Goal: Navigation & Orientation: Find specific page/section

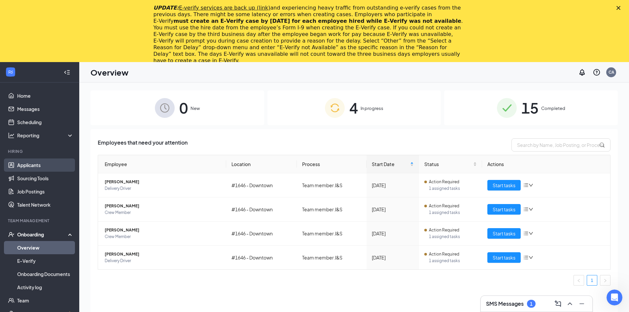
click at [38, 166] on link "Applicants" at bounding box center [45, 164] width 56 height 13
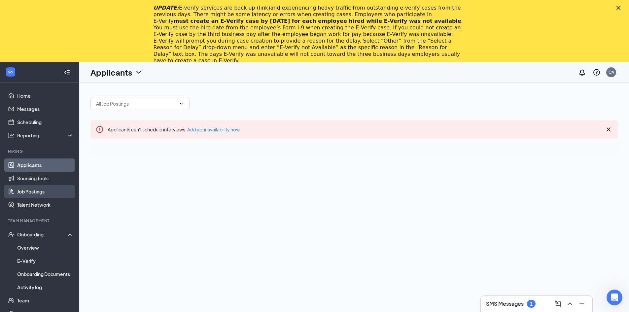
click at [36, 190] on link "Job Postings" at bounding box center [45, 191] width 56 height 13
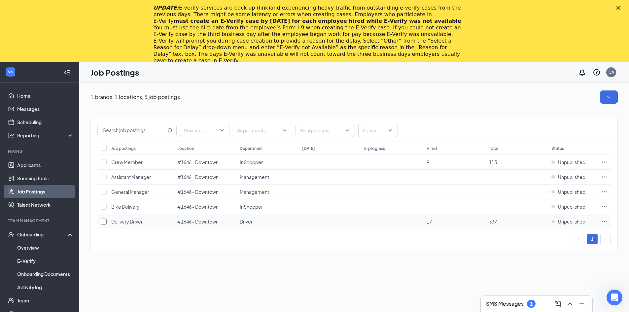
click at [104, 223] on input "checkbox" at bounding box center [104, 222] width 6 height 6
checkbox input "true"
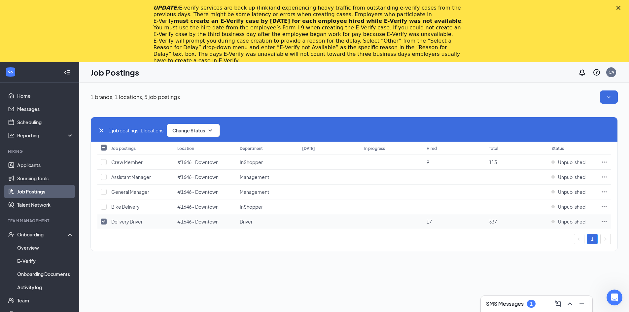
click at [608, 219] on td at bounding box center [603, 221] width 13 height 15
click at [607, 221] on icon "Ellipses" at bounding box center [604, 221] width 7 height 7
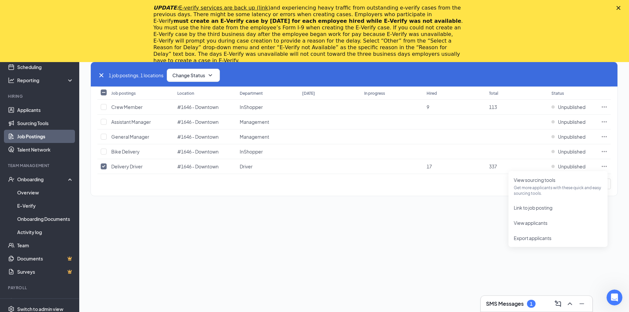
scroll to position [62, 0]
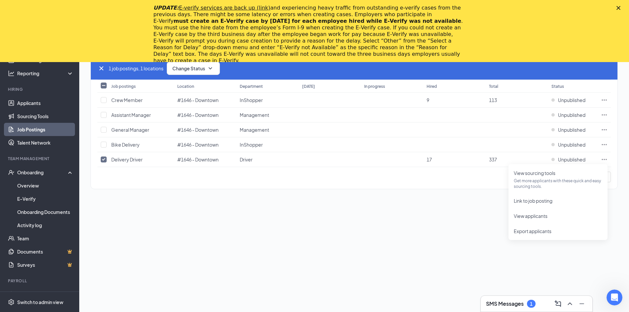
click at [454, 245] on div "1 brands, 1 locations, 5 job postings 1 job postings, 1 locations Change Status…" at bounding box center [354, 165] width 550 height 291
click at [562, 160] on span "Unpublished" at bounding box center [571, 159] width 27 height 7
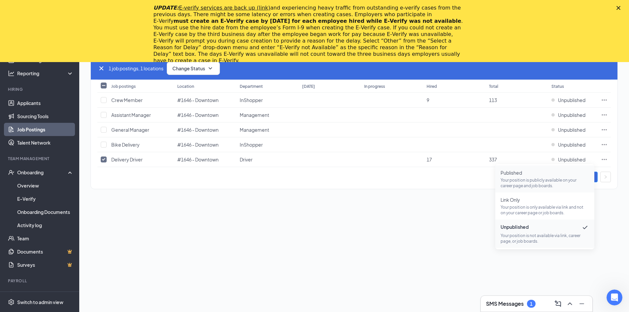
click at [540, 176] on span "Published Your position is publicly available on your career page and job board…" at bounding box center [544, 178] width 88 height 19
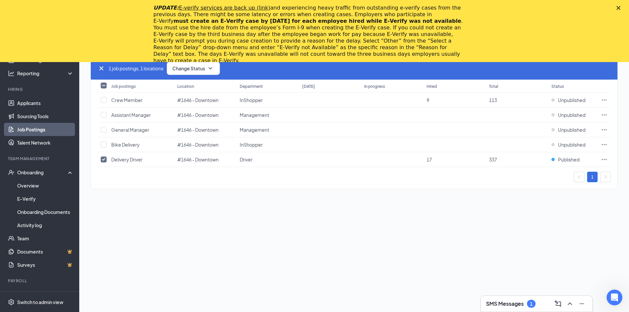
click at [499, 303] on h3 "SMS Messages" at bounding box center [505, 303] width 38 height 7
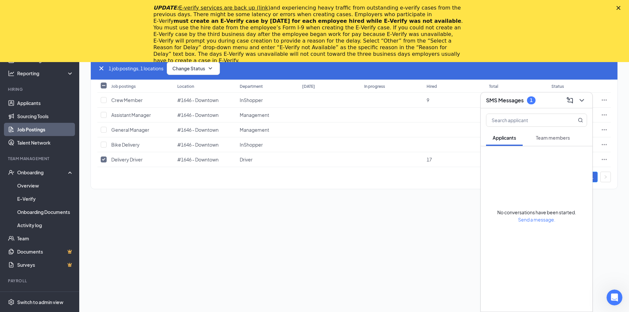
click at [542, 134] on div "Team members" at bounding box center [553, 137] width 34 height 7
click at [517, 101] on h3 "SMS Messages" at bounding box center [505, 100] width 38 height 7
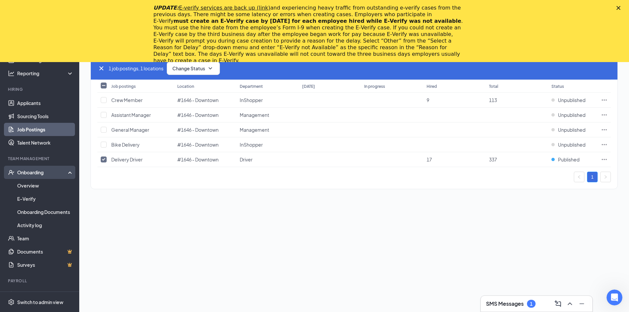
click at [28, 169] on div "Onboarding" at bounding box center [39, 172] width 79 height 13
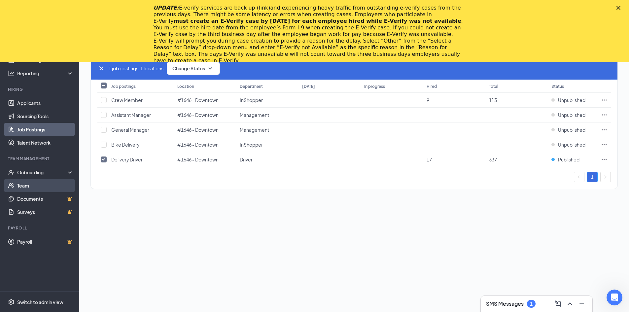
click at [35, 186] on link "Team" at bounding box center [45, 185] width 56 height 13
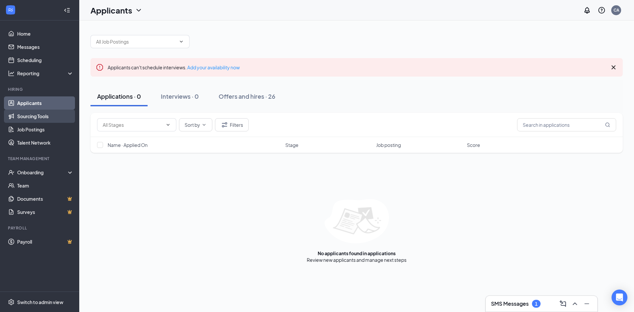
click at [33, 115] on link "Sourcing Tools" at bounding box center [45, 116] width 56 height 13
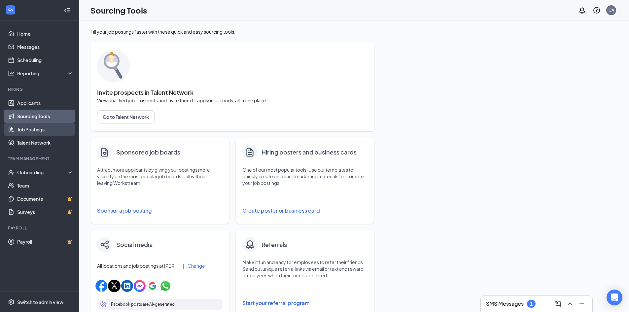
click at [38, 131] on link "Job Postings" at bounding box center [45, 129] width 56 height 13
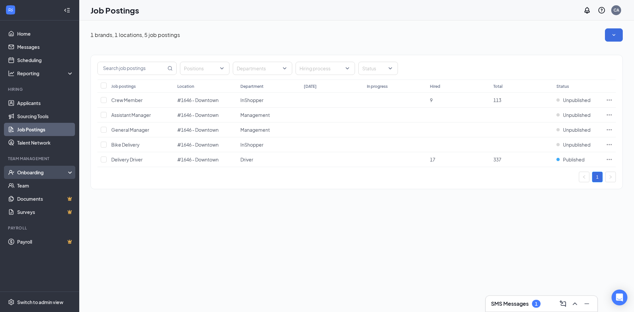
click at [61, 172] on div "Onboarding" at bounding box center [42, 172] width 51 height 7
click at [53, 171] on div "Onboarding" at bounding box center [42, 172] width 51 height 7
click at [69, 172] on icon at bounding box center [71, 172] width 5 height 0
click at [35, 117] on link "Sourcing Tools" at bounding box center [45, 116] width 56 height 13
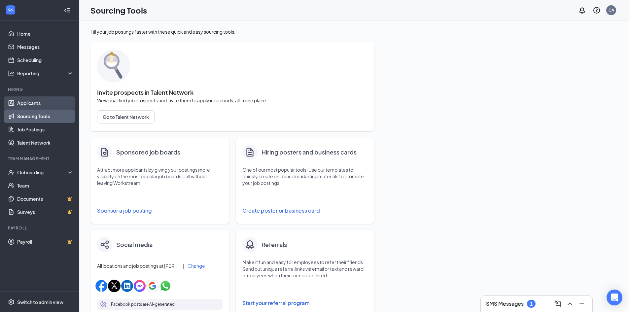
click at [34, 105] on link "Applicants" at bounding box center [45, 102] width 56 height 13
